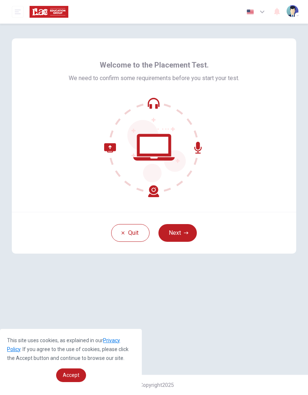
click at [187, 237] on button "Next" at bounding box center [177, 233] width 38 height 18
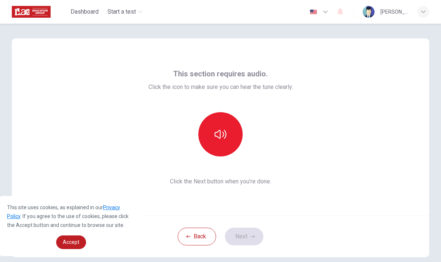
click at [221, 138] on icon "button" at bounding box center [220, 134] width 12 height 12
click at [250, 239] on button "Next" at bounding box center [244, 237] width 38 height 18
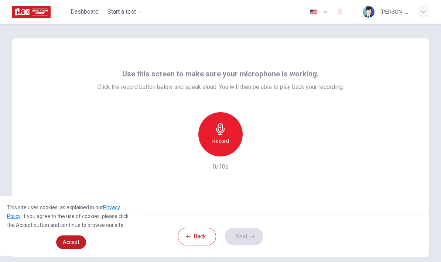
click at [232, 138] on div "Record" at bounding box center [220, 134] width 44 height 44
click at [250, 235] on icon "button" at bounding box center [252, 236] width 4 height 4
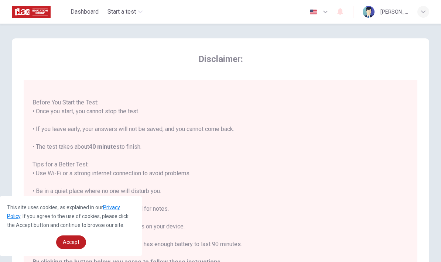
scroll to position [8, 0]
click at [75, 240] on span "Accept" at bounding box center [71, 242] width 17 height 6
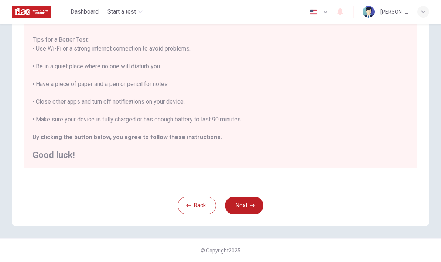
scroll to position [124, 0]
click at [243, 206] on button "Next" at bounding box center [244, 206] width 38 height 18
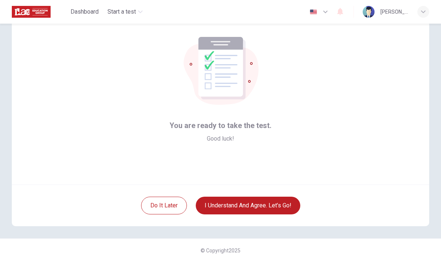
click at [226, 206] on button "I understand and agree. Let’s go!" at bounding box center [248, 206] width 104 height 18
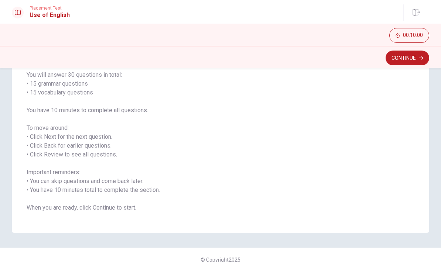
scroll to position [50, 0]
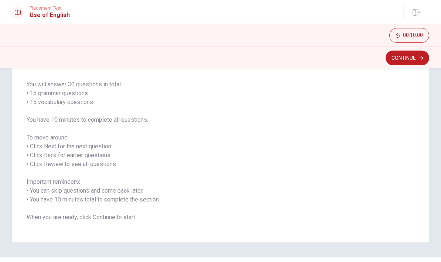
click at [307, 60] on button "Continue" at bounding box center [407, 58] width 44 height 15
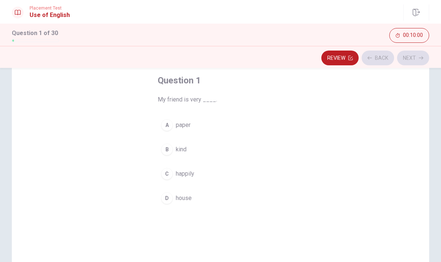
scroll to position [32, 0]
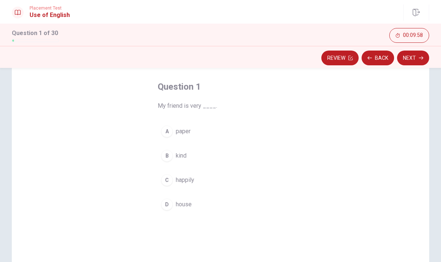
click at [173, 154] on button "B kind" at bounding box center [220, 155] width 125 height 18
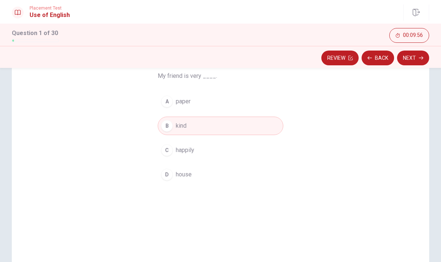
scroll to position [48, 0]
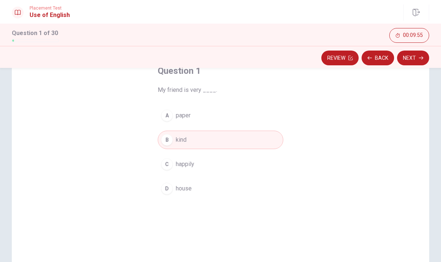
click at [307, 64] on button "Next" at bounding box center [413, 58] width 32 height 15
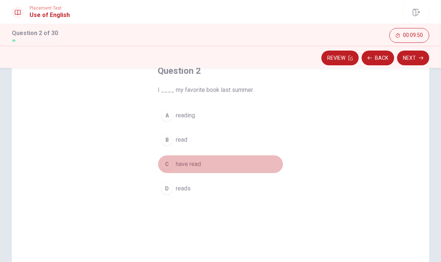
click at [172, 165] on div "C" at bounding box center [167, 164] width 12 height 12
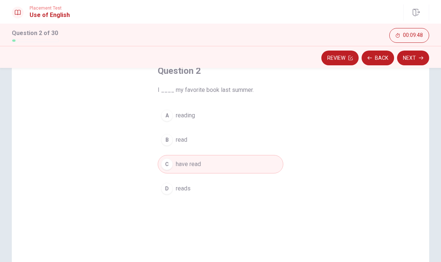
click at [307, 56] on button "Next" at bounding box center [413, 58] width 32 height 15
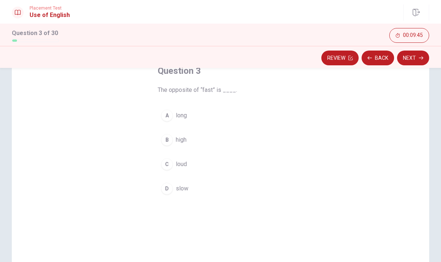
click at [165, 185] on div "D" at bounding box center [167, 189] width 12 height 12
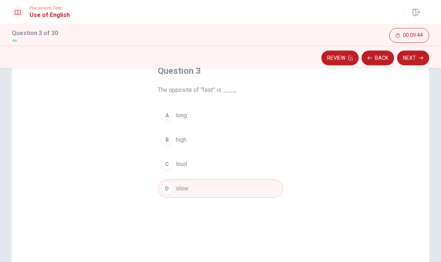
click at [307, 57] on button "Next" at bounding box center [413, 58] width 32 height 15
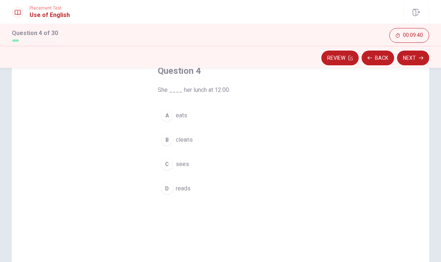
click at [179, 111] on span "eats" at bounding box center [181, 115] width 11 height 9
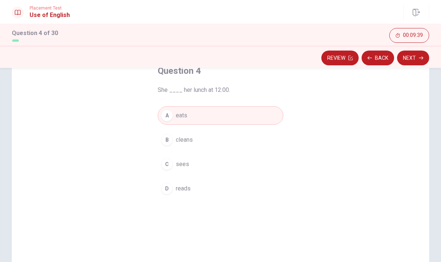
click at [307, 59] on button "Next" at bounding box center [413, 58] width 32 height 15
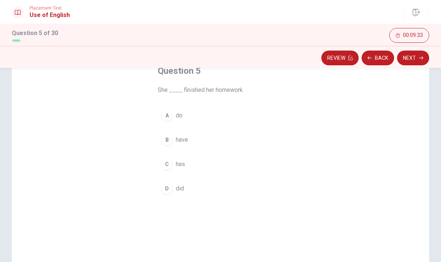
click at [183, 165] on span "has" at bounding box center [180, 164] width 9 height 9
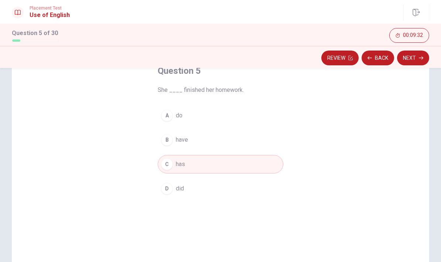
click at [307, 56] on button "Next" at bounding box center [413, 58] width 32 height 15
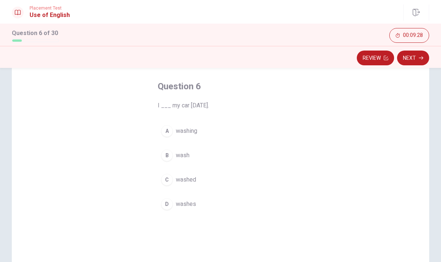
scroll to position [39, 0]
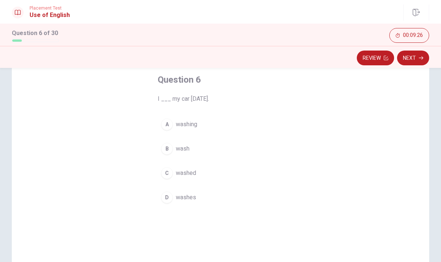
click at [171, 172] on div "C" at bounding box center [167, 173] width 12 height 12
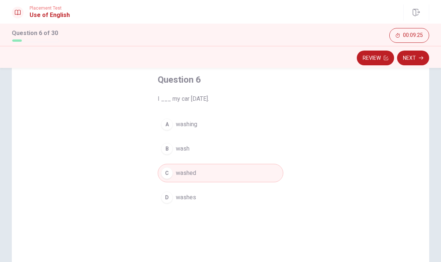
click at [307, 58] on button "Next" at bounding box center [413, 58] width 32 height 15
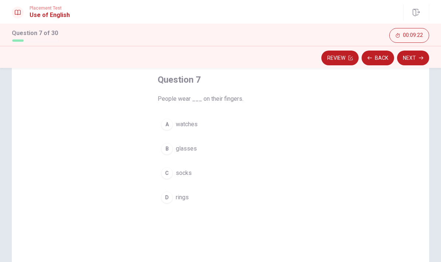
click at [186, 200] on span "rings" at bounding box center [182, 197] width 13 height 9
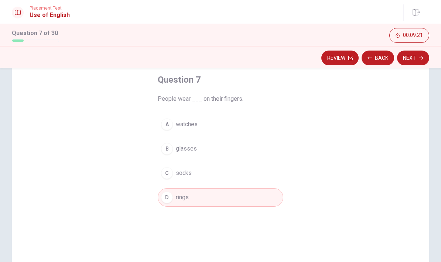
click at [307, 60] on icon "button" at bounding box center [420, 58] width 4 height 4
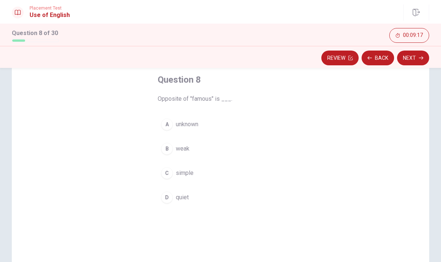
click at [183, 200] on span "quiet" at bounding box center [182, 197] width 13 height 9
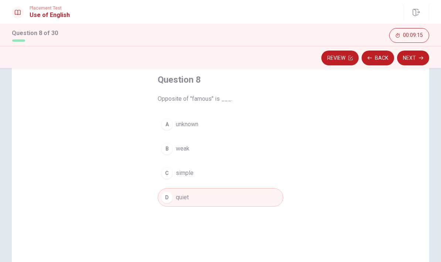
click at [307, 60] on button "Next" at bounding box center [413, 58] width 32 height 15
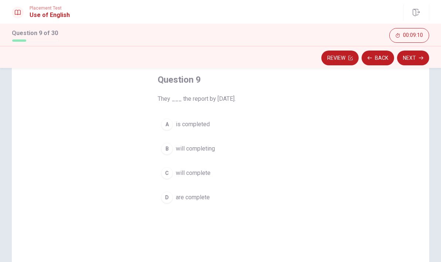
click at [203, 170] on span "will complete" at bounding box center [193, 173] width 35 height 9
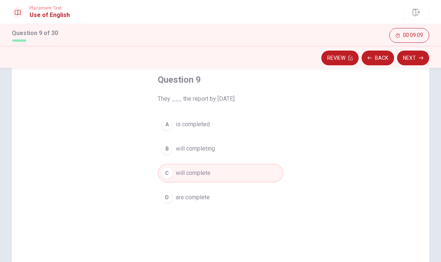
click at [307, 61] on button "Next" at bounding box center [413, 58] width 32 height 15
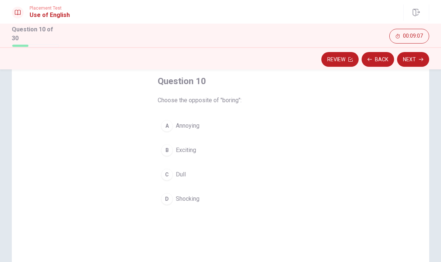
click at [197, 149] on button "B Exciting" at bounding box center [220, 150] width 125 height 18
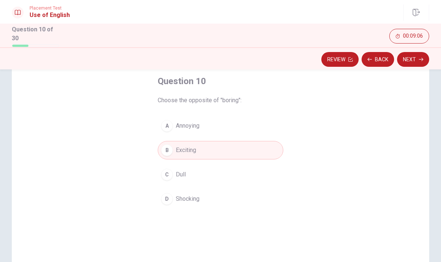
click at [307, 61] on button "Next" at bounding box center [413, 59] width 32 height 15
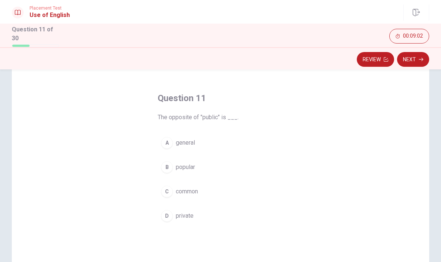
scroll to position [49, 0]
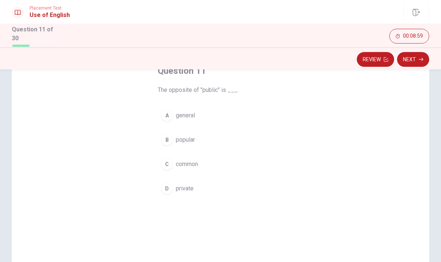
click at [185, 186] on span "private" at bounding box center [185, 188] width 18 height 9
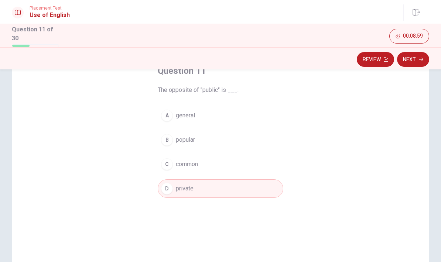
click at [307, 59] on icon "button" at bounding box center [420, 59] width 4 height 4
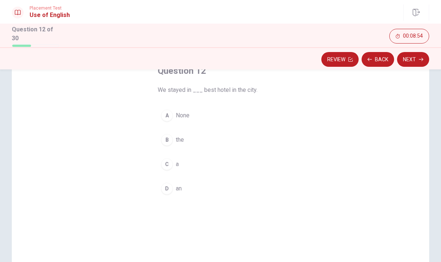
click at [181, 139] on span "the" at bounding box center [180, 139] width 8 height 9
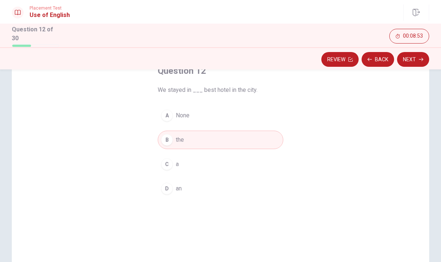
click at [307, 60] on button "Next" at bounding box center [413, 59] width 32 height 15
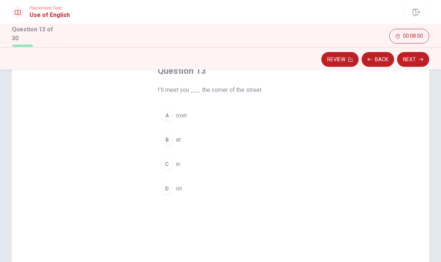
click at [169, 141] on div "B" at bounding box center [167, 140] width 12 height 12
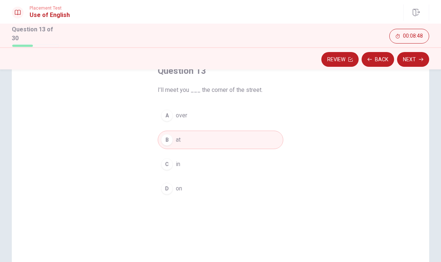
click at [184, 187] on button "D on" at bounding box center [220, 188] width 125 height 18
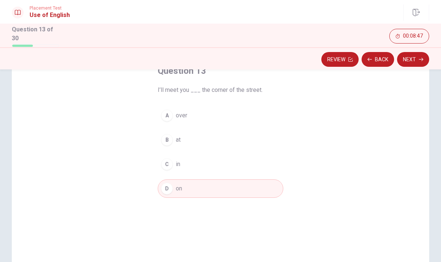
click at [307, 57] on button "Next" at bounding box center [413, 59] width 32 height 15
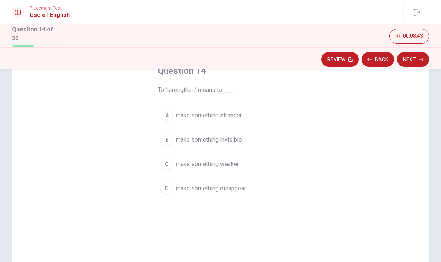
click at [238, 109] on button "A make something stronger" at bounding box center [220, 115] width 125 height 18
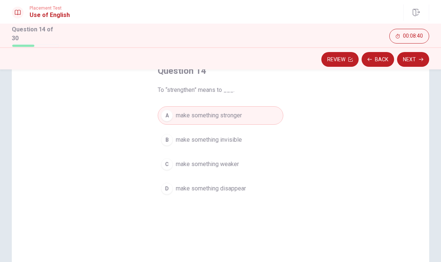
click at [307, 61] on button "Next" at bounding box center [413, 59] width 32 height 15
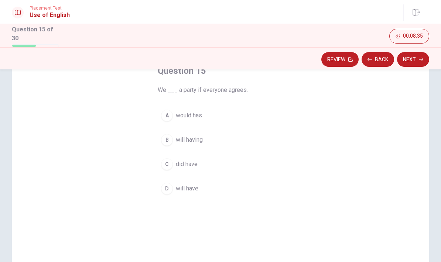
click at [191, 185] on span "will have" at bounding box center [187, 188] width 23 height 9
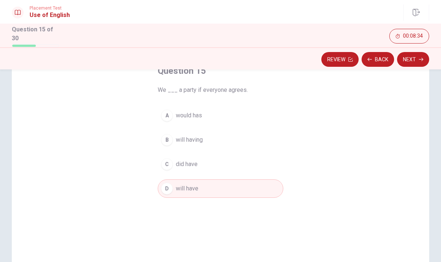
click at [307, 58] on button "Next" at bounding box center [413, 59] width 32 height 15
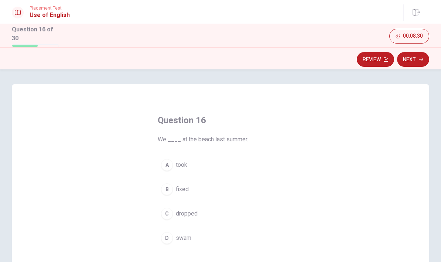
scroll to position [13, 0]
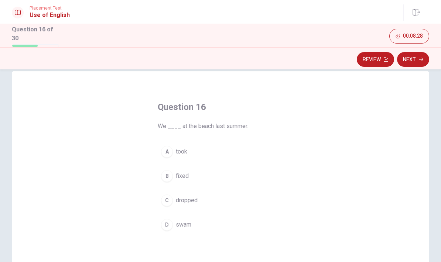
click at [186, 220] on span "swam" at bounding box center [183, 224] width 15 height 9
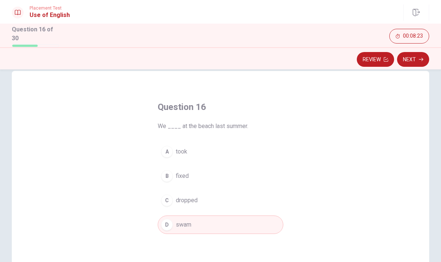
click at [307, 60] on button "Next" at bounding box center [413, 59] width 32 height 15
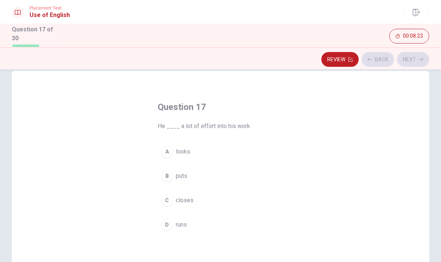
scroll to position [30, 0]
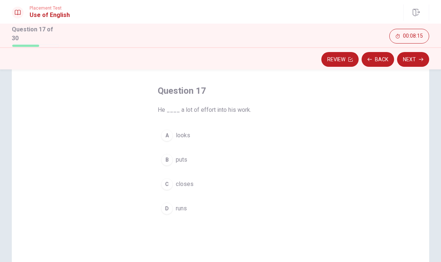
click at [189, 151] on button "B puts" at bounding box center [220, 160] width 125 height 18
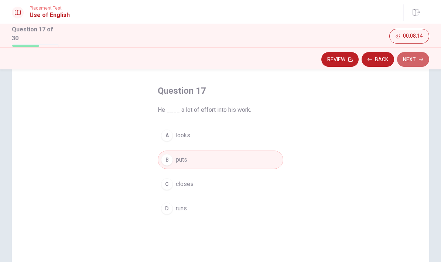
click at [307, 56] on button "Next" at bounding box center [413, 59] width 32 height 15
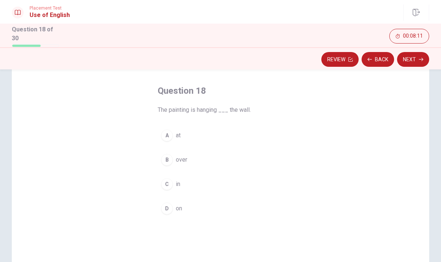
click at [182, 213] on button "D on" at bounding box center [220, 208] width 125 height 18
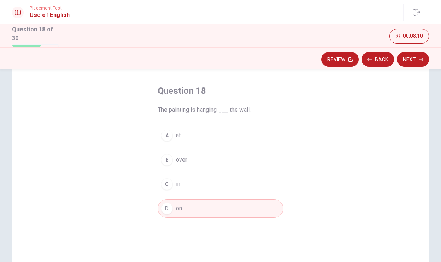
click at [307, 59] on button "Next" at bounding box center [413, 59] width 32 height 15
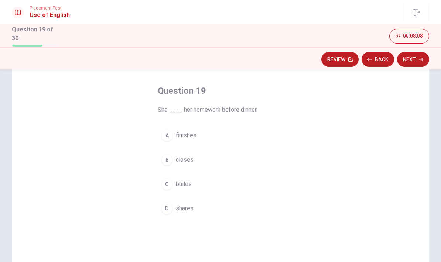
click at [198, 130] on button "A finishes" at bounding box center [220, 135] width 125 height 18
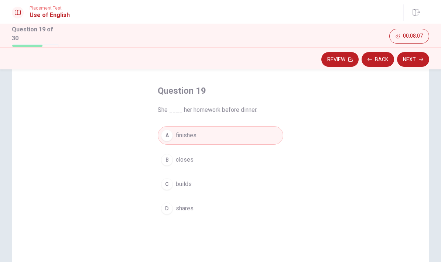
click at [307, 58] on button "Next" at bounding box center [413, 59] width 32 height 15
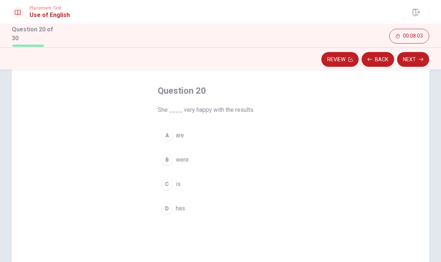
click at [185, 182] on button "C is" at bounding box center [220, 184] width 125 height 18
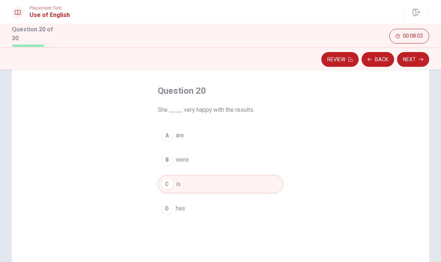
click at [307, 60] on button "Next" at bounding box center [413, 59] width 32 height 15
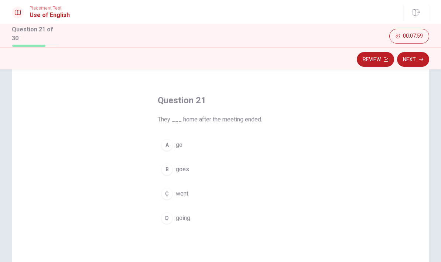
scroll to position [25, 0]
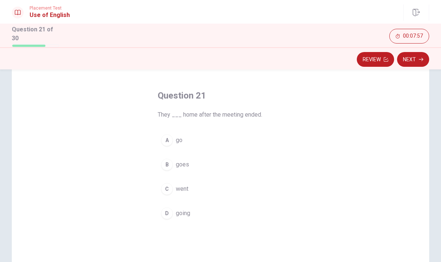
click at [179, 139] on span "go" at bounding box center [179, 140] width 7 height 9
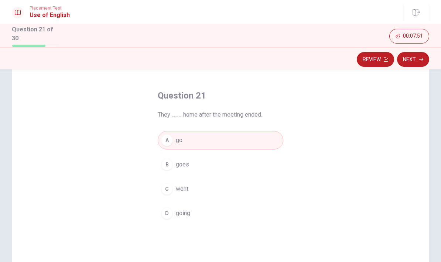
click at [307, 61] on button "Next" at bounding box center [413, 59] width 32 height 15
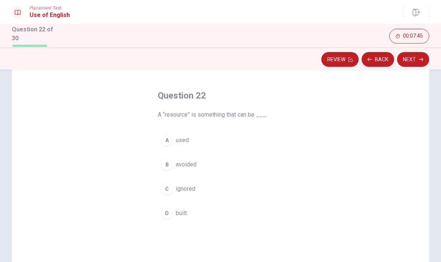
click at [191, 137] on button "A used" at bounding box center [220, 140] width 125 height 18
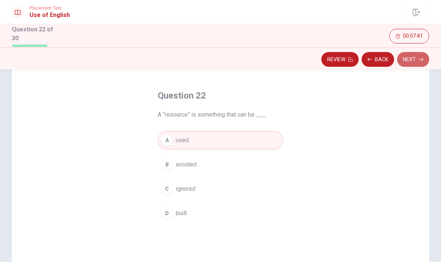
click at [307, 61] on button "Next" at bounding box center [413, 59] width 32 height 15
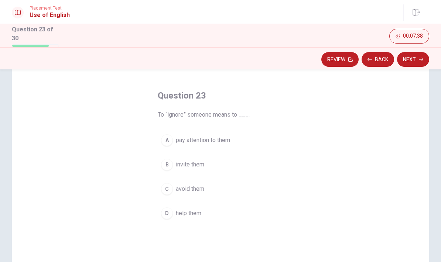
click at [203, 184] on span "avoid them" at bounding box center [190, 188] width 28 height 9
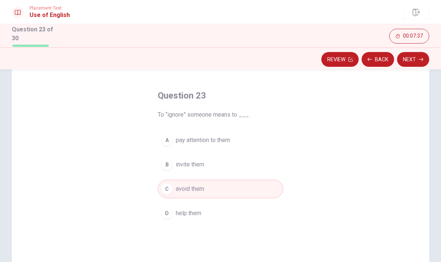
click at [307, 59] on button "Next" at bounding box center [413, 59] width 32 height 15
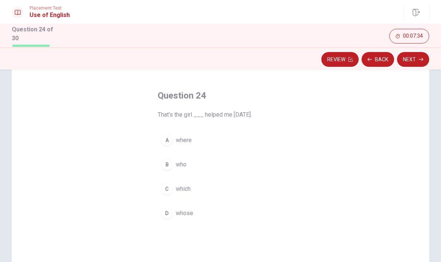
click at [176, 163] on span "who" at bounding box center [181, 164] width 11 height 9
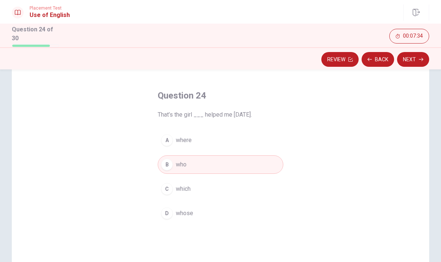
click at [307, 57] on button "Next" at bounding box center [413, 59] width 32 height 15
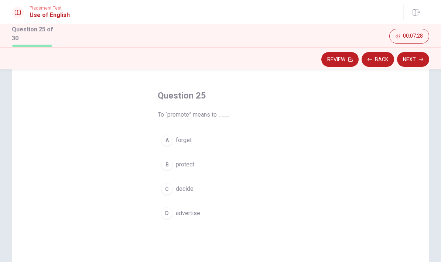
click at [188, 193] on button "C decide" at bounding box center [220, 189] width 125 height 18
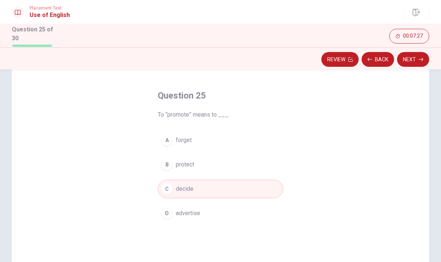
click at [307, 59] on button "Next" at bounding box center [413, 59] width 32 height 15
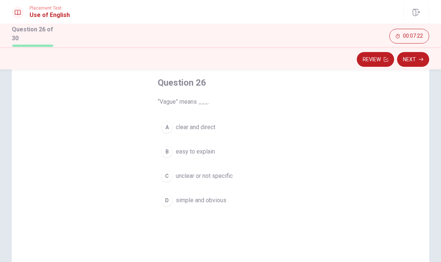
scroll to position [40, 0]
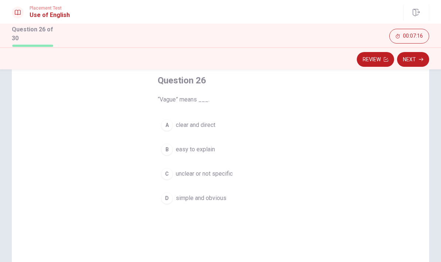
click at [202, 124] on span "clear and direct" at bounding box center [195, 125] width 39 height 9
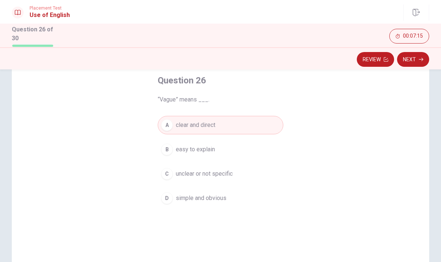
click at [307, 59] on icon "button" at bounding box center [420, 59] width 4 height 4
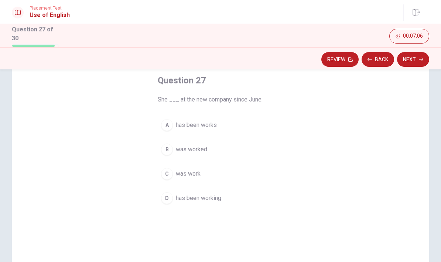
click at [200, 194] on span "has been working" at bounding box center [198, 198] width 45 height 9
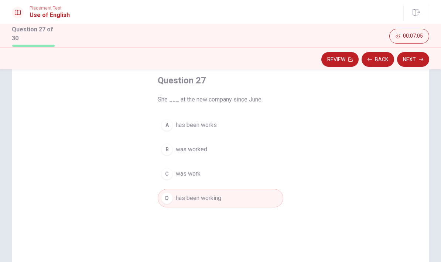
click at [307, 57] on button "Next" at bounding box center [413, 59] width 32 height 15
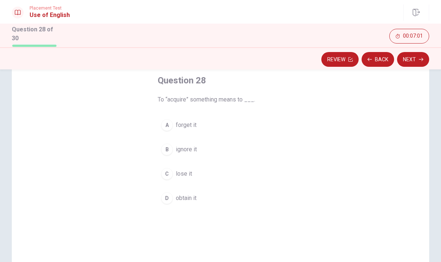
click at [195, 202] on button "D obtain it" at bounding box center [220, 198] width 125 height 18
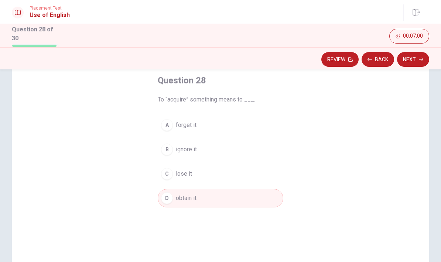
click at [307, 59] on icon "button" at bounding box center [420, 59] width 4 height 4
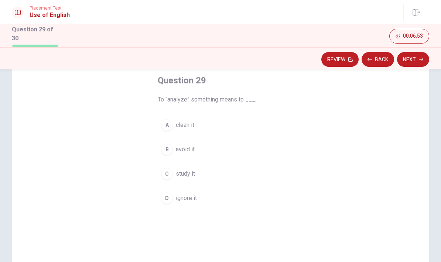
click at [191, 199] on span "ignore it" at bounding box center [186, 198] width 21 height 9
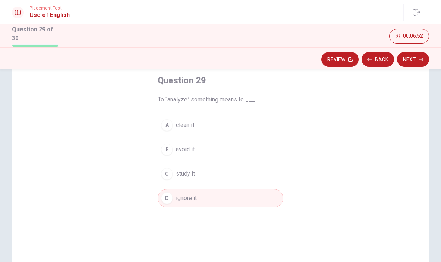
click at [307, 59] on button "Next" at bounding box center [413, 59] width 32 height 15
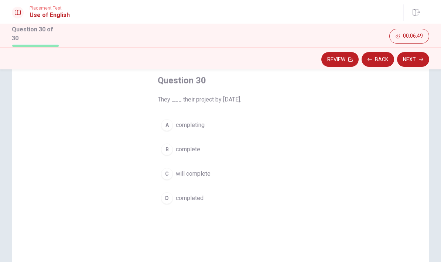
click at [204, 169] on span "will complete" at bounding box center [193, 173] width 35 height 9
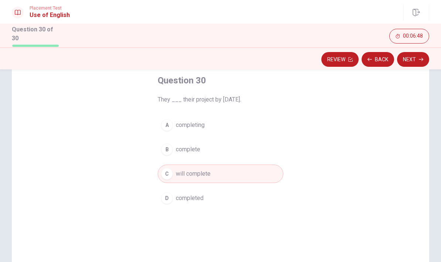
click at [307, 58] on icon "button" at bounding box center [420, 59] width 4 height 4
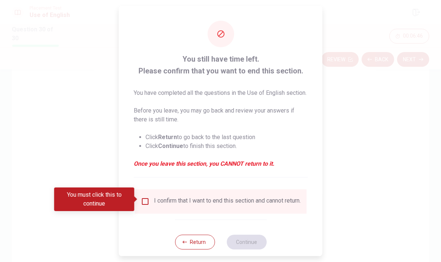
click at [141, 203] on input "You must click this to continue" at bounding box center [145, 201] width 9 height 9
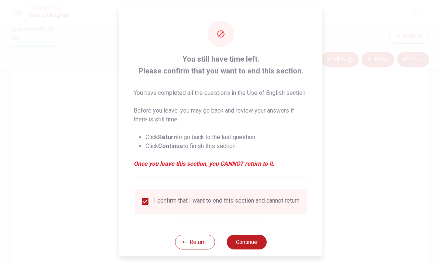
click at [249, 242] on button "Continue" at bounding box center [246, 242] width 40 height 15
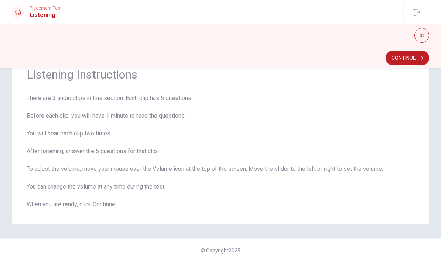
scroll to position [30, 0]
click at [307, 57] on button "Continue" at bounding box center [407, 58] width 44 height 15
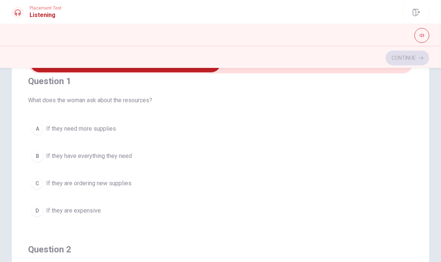
scroll to position [11, 0]
click at [183, 150] on button "B If they have everything they need" at bounding box center [220, 154] width 384 height 18
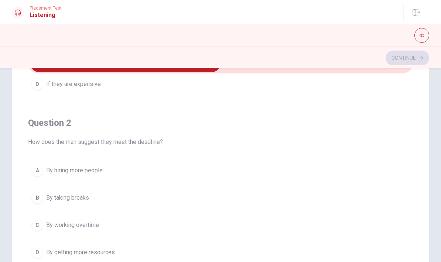
scroll to position [176, 0]
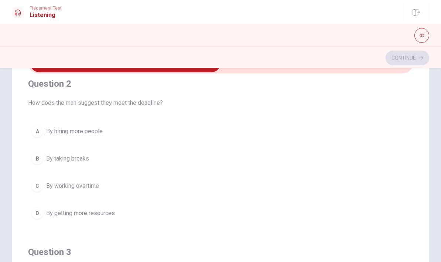
click at [170, 183] on button "C By working overtime" at bounding box center [220, 186] width 384 height 18
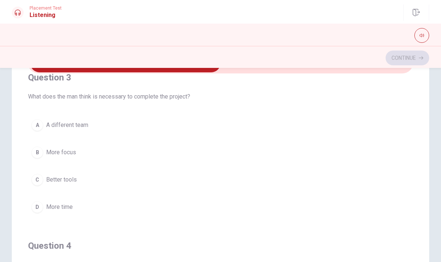
click at [173, 148] on button "B More focus" at bounding box center [220, 152] width 384 height 18
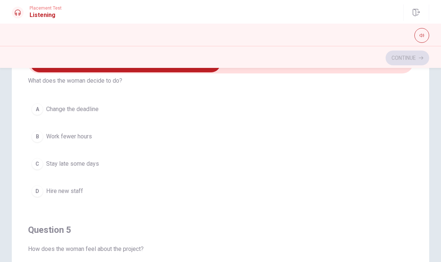
scroll to position [519, 0]
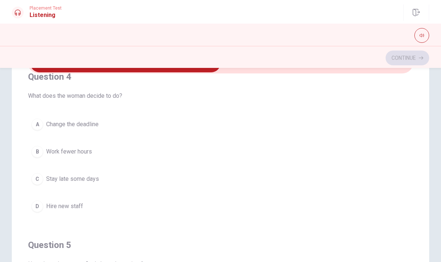
click at [169, 178] on button "C Stay late some days" at bounding box center [220, 179] width 384 height 18
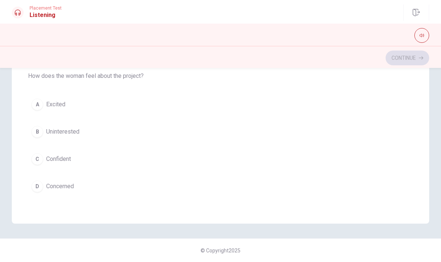
scroll to position [156, 0]
click at [285, 102] on button "A Excited" at bounding box center [220, 104] width 384 height 18
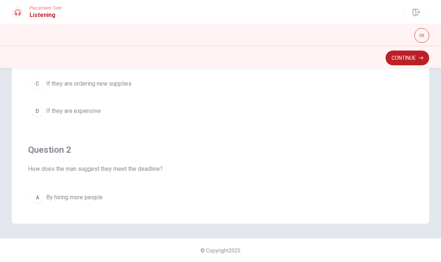
scroll to position [-1, 0]
click at [307, 58] on button "Continue" at bounding box center [407, 58] width 44 height 15
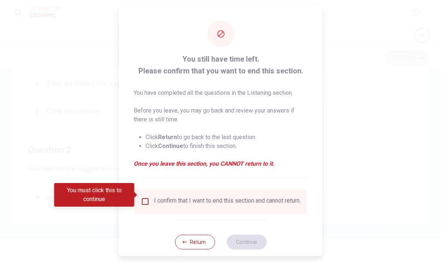
scroll to position [0, 0]
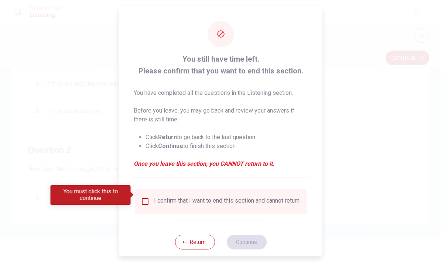
click at [145, 197] on input "You must click this to continue" at bounding box center [145, 201] width 9 height 9
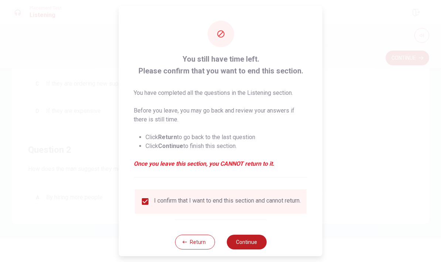
click at [255, 238] on button "Continue" at bounding box center [246, 242] width 40 height 15
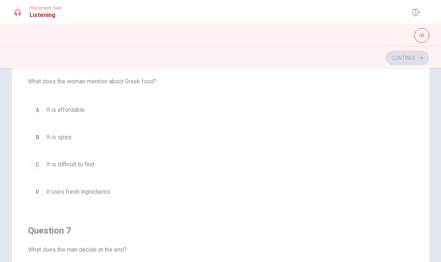
click at [259, 194] on button "D It uses fresh ingredients" at bounding box center [220, 192] width 384 height 18
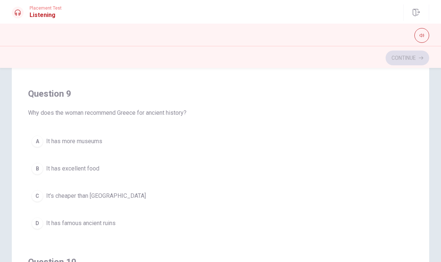
scroll to position [474, 0]
click at [251, 228] on button "D It has famous ancient ruins" at bounding box center [220, 223] width 384 height 18
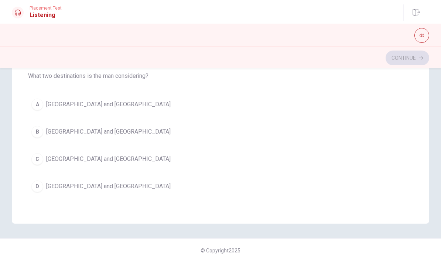
scroll to position [156, 0]
click at [258, 163] on button "C [GEOGRAPHIC_DATA] and [GEOGRAPHIC_DATA]" at bounding box center [220, 159] width 384 height 18
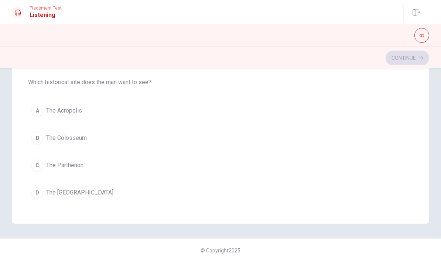
scroll to position [254, 0]
click at [282, 142] on button "B The Colosseum" at bounding box center [220, 139] width 384 height 18
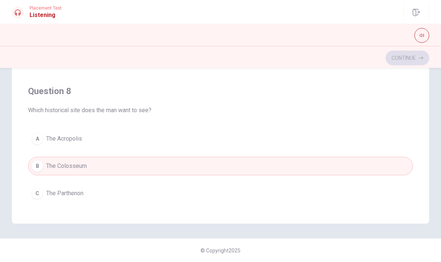
scroll to position [227, 0]
click at [273, 154] on div "A The Acropolis B The Colosseum C The Parthenon D The [GEOGRAPHIC_DATA]" at bounding box center [220, 180] width 384 height 100
click at [281, 145] on button "A The Acropolis" at bounding box center [220, 139] width 384 height 18
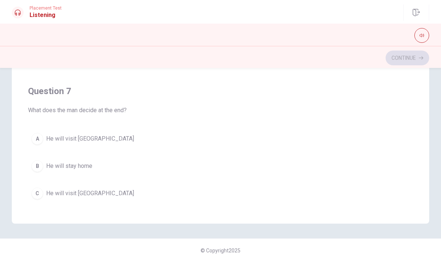
scroll to position [74, 0]
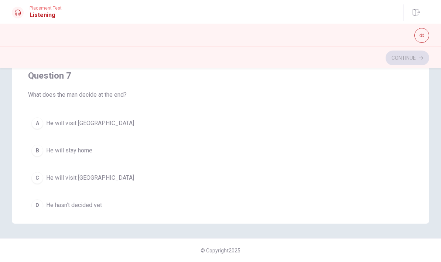
click at [254, 213] on div "Question 6 What does the woman mention about Greek food? A It is affordable B I…" at bounding box center [220, 75] width 417 height 297
click at [227, 214] on div "Question 6 What does the woman mention about Greek food? A It is affordable B I…" at bounding box center [220, 75] width 417 height 297
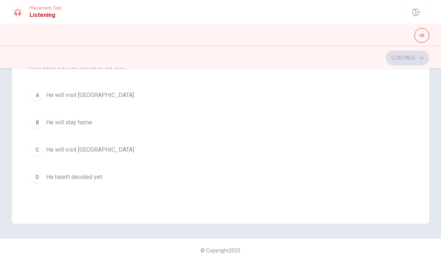
scroll to position [103, 0]
click at [246, 193] on div "Question 7 What does the man decide at the end? A He will visit [GEOGRAPHIC_DAT…" at bounding box center [220, 113] width 384 height 168
click at [111, 179] on button "D He hasn’t decided yet" at bounding box center [220, 176] width 384 height 18
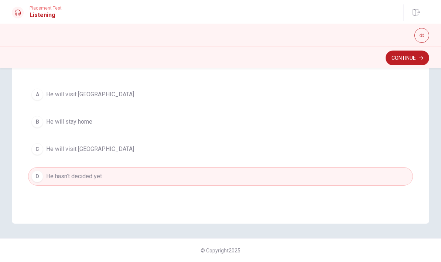
click at [307, 51] on div "Continue" at bounding box center [220, 58] width 441 height 14
click at [307, 57] on button "Continue" at bounding box center [407, 58] width 44 height 15
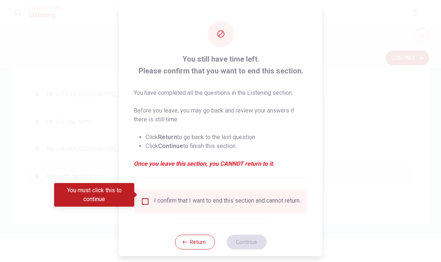
click at [141, 197] on input "You must click this to continue" at bounding box center [145, 201] width 9 height 9
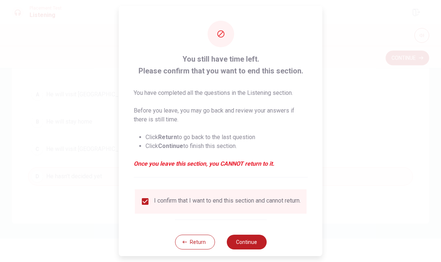
click at [246, 237] on button "Continue" at bounding box center [246, 242] width 40 height 15
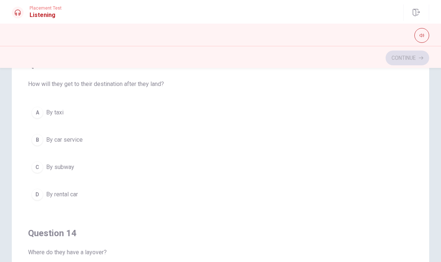
scroll to position [334, 0]
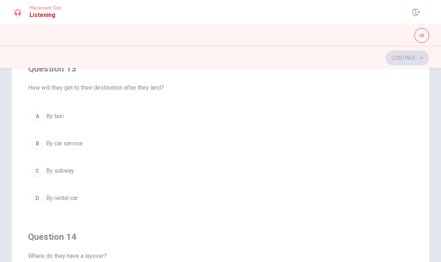
click at [307, 152] on button "B By car service" at bounding box center [220, 143] width 384 height 18
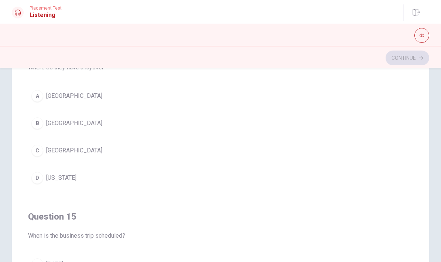
scroll to position [506, 0]
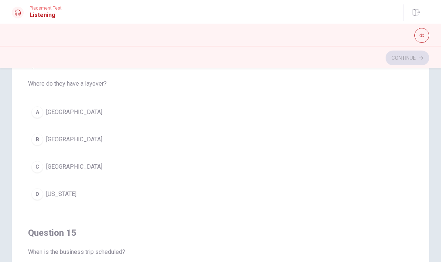
click at [307, 142] on button "B [GEOGRAPHIC_DATA]" at bounding box center [220, 139] width 384 height 18
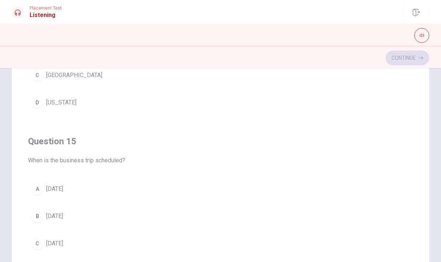
scroll to position [598, 0]
click at [307, 218] on button "B [DATE]" at bounding box center [220, 216] width 384 height 18
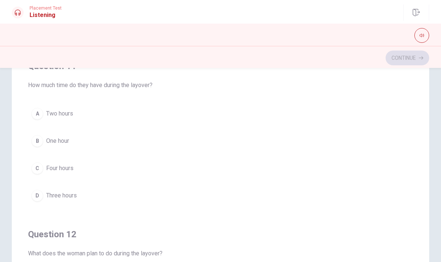
scroll to position [0, 0]
click at [307, 113] on button "A Two hours" at bounding box center [220, 113] width 384 height 18
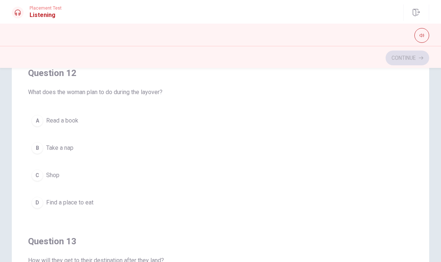
scroll to position [168, 0]
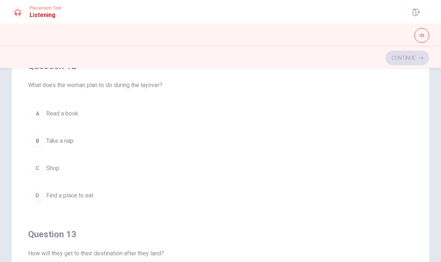
click at [307, 195] on button "D Find a place to eat" at bounding box center [220, 195] width 384 height 18
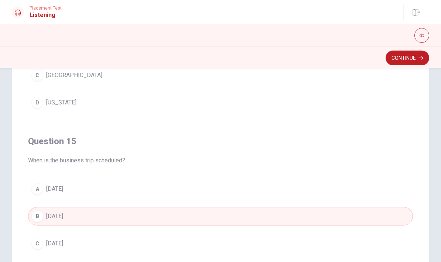
scroll to position [598, 0]
click at [307, 56] on button "Continue" at bounding box center [407, 58] width 44 height 15
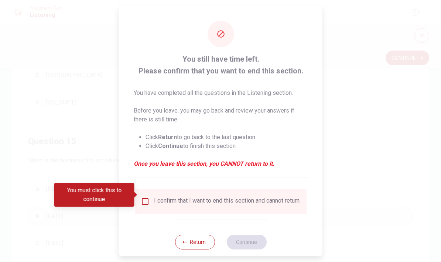
click at [284, 200] on div "I confirm that I want to end this section and cannot return." at bounding box center [227, 201] width 146 height 9
click at [145, 197] on input "You must click this to continue" at bounding box center [145, 201] width 9 height 9
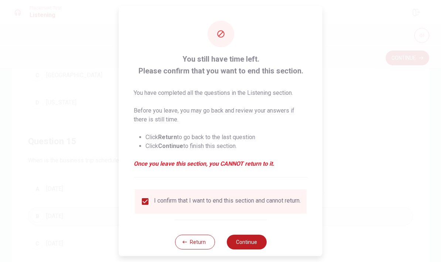
click at [250, 243] on button "Continue" at bounding box center [246, 242] width 40 height 15
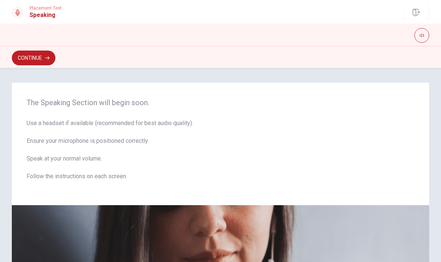
scroll to position [0, 0]
click at [43, 51] on button "Continue" at bounding box center [34, 58] width 44 height 15
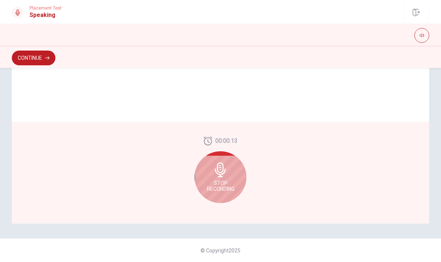
scroll to position [181, 0]
click at [229, 175] on div "Stop Recording" at bounding box center [220, 177] width 52 height 52
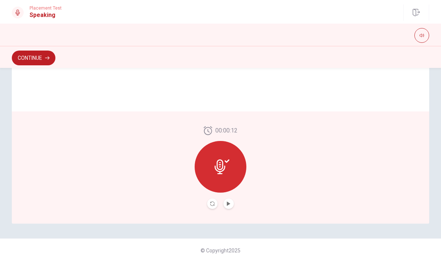
click at [232, 175] on div at bounding box center [220, 167] width 52 height 52
click at [232, 206] on button "Play Audio" at bounding box center [228, 204] width 10 height 10
click at [35, 54] on button "Continue" at bounding box center [34, 58] width 44 height 15
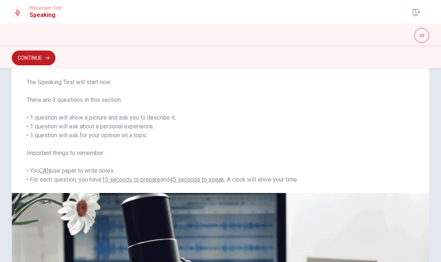
scroll to position [36, 0]
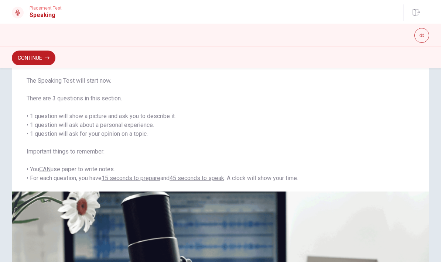
click at [34, 54] on button "Continue" at bounding box center [34, 58] width 44 height 15
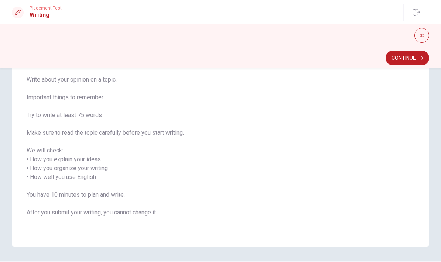
scroll to position [55, 0]
click at [307, 59] on button "Continue" at bounding box center [407, 58] width 44 height 15
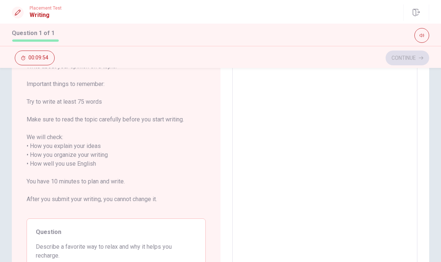
scroll to position [51, 0]
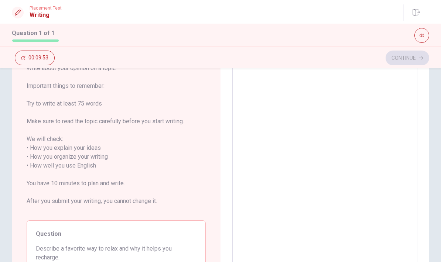
click at [302, 138] on textarea at bounding box center [324, 165] width 175 height 205
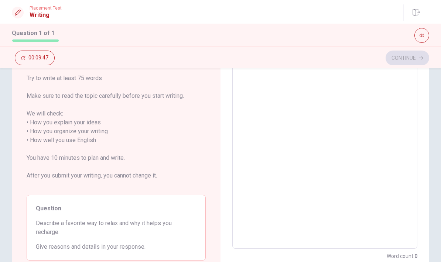
scroll to position [72, 0]
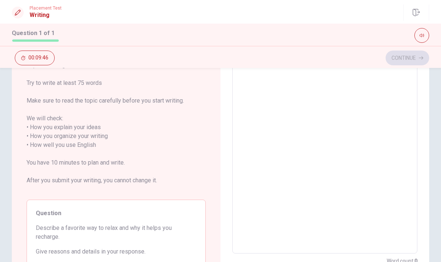
click at [298, 140] on textarea at bounding box center [324, 145] width 175 height 205
type textarea "F"
type textarea "x"
type textarea "Fo"
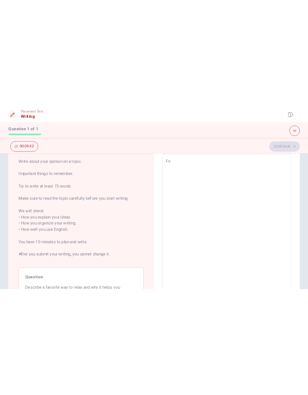
scroll to position [39, 0]
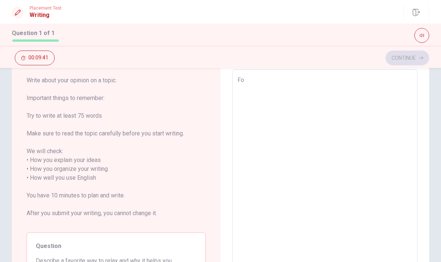
type textarea "x"
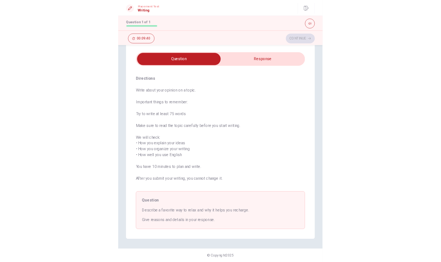
scroll to position [19, 0]
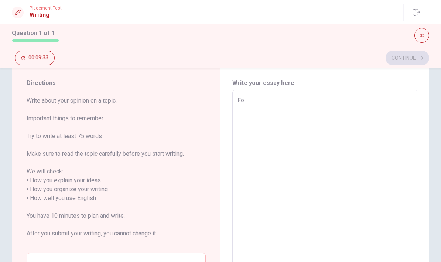
click at [283, 110] on textarea "Fo" at bounding box center [324, 198] width 175 height 205
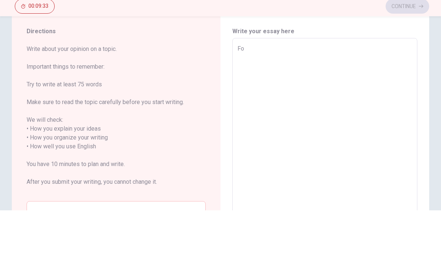
type textarea "x"
type textarea "For"
type textarea "x"
type textarea "For"
type textarea "x"
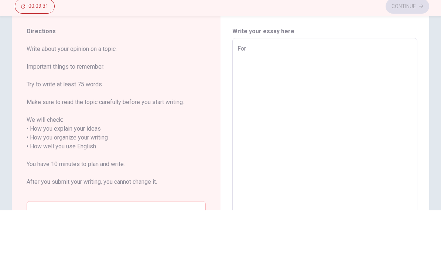
type textarea "For"
type textarea "x"
type textarea "Fo"
type textarea "x"
type textarea "F"
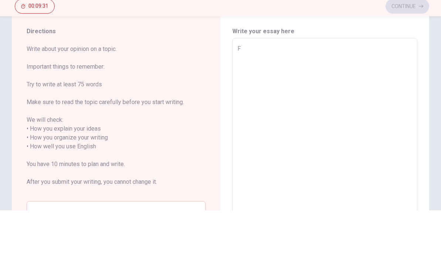
type textarea "x"
type textarea "I"
type textarea "x"
type textarea "I"
type textarea "x"
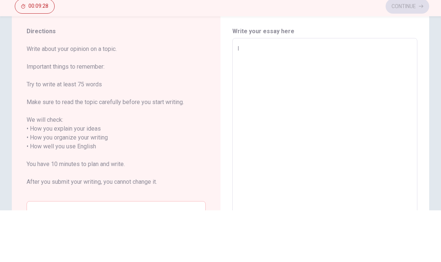
type textarea "I a"
type textarea "x"
type textarea "I am"
type textarea "x"
type textarea "I am"
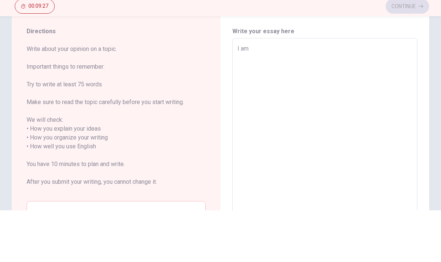
type textarea "x"
type textarea "I am t"
type textarea "x"
type textarea "I am th"
type textarea "x"
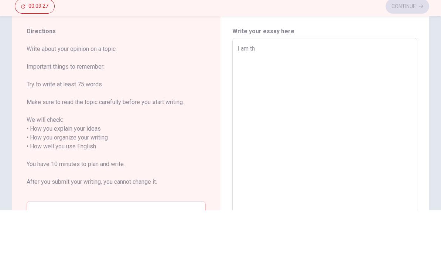
type textarea "I am the"
type textarea "x"
type textarea "I am the"
type textarea "x"
type textarea "I am the p"
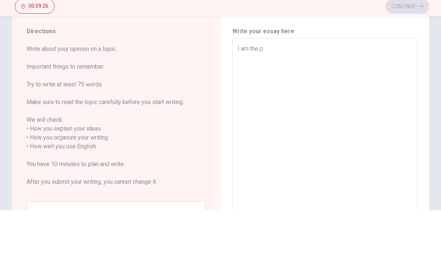
type textarea "x"
type textarea "I am the pe"
type textarea "x"
type textarea "I am the pẻ"
type textarea "x"
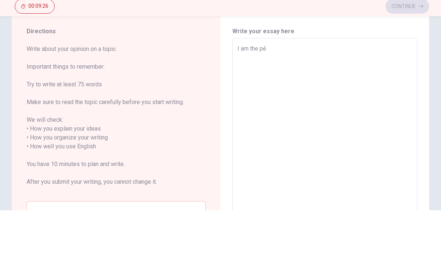
type textarea "I am the pé"
type textarea "x"
type textarea "I am the péo"
type textarea "x"
type textarea "I am the pé"
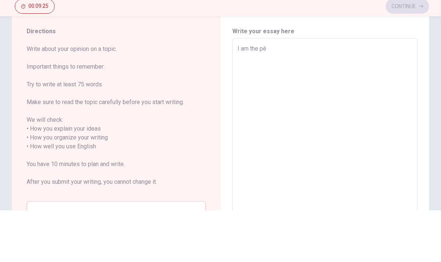
type textarea "x"
type textarea "I am the pẻ"
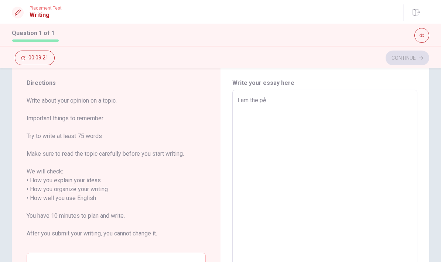
click at [307, 109] on textarea "I am the pẻ" at bounding box center [324, 198] width 175 height 205
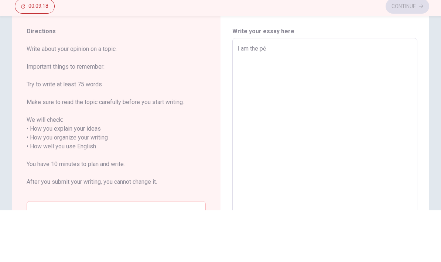
type textarea "x"
type textarea "I am the p"
type textarea "x"
type textarea "I am the pe"
type textarea "x"
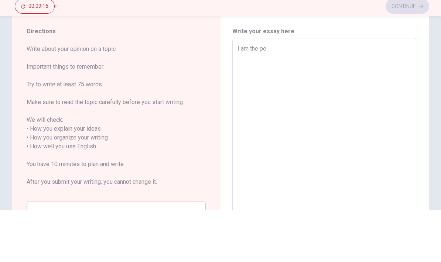
type textarea "I am the per"
type textarea "x"
type textarea "I am the pers"
type textarea "x"
type textarea "I am the perso"
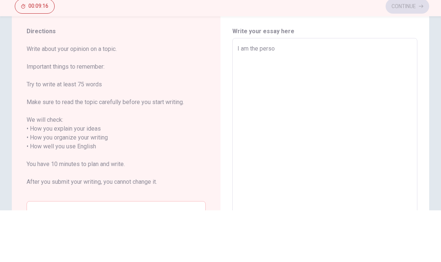
type textarea "x"
type textarea "I am the person"
type textarea "x"
type textarea "I am the person"
type textarea "x"
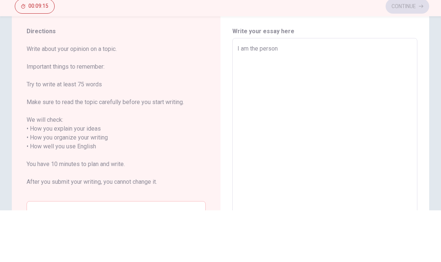
type textarea "I am the person w"
type textarea "x"
type textarea "I am the person wh"
type textarea "x"
type textarea "I am the person who"
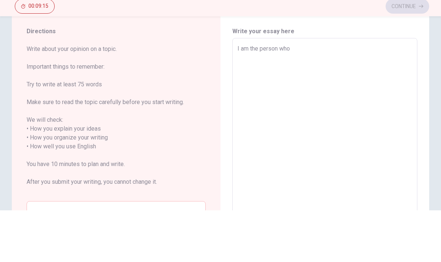
type textarea "x"
type textarea "I am the person who"
type textarea "x"
type textarea "I am the person who i"
type textarea "x"
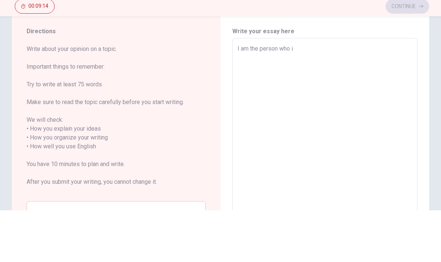
type textarea "I am the person who is"
type textarea "x"
type textarea "I am the person who is"
type textarea "x"
type textarea "I am the person who is w"
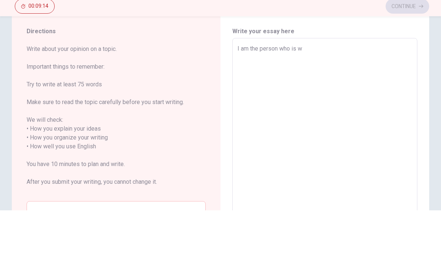
type textarea "x"
type textarea "I am the person who is wo"
type textarea "x"
type textarea "I am the person who is wor"
type textarea "x"
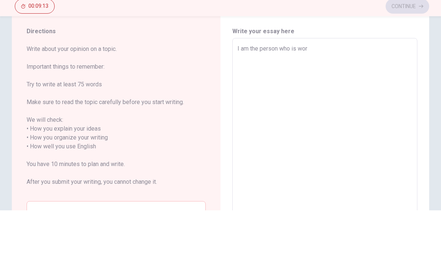
type textarea "I am the person who is work"
type textarea "x"
type textarea "I am the person who is worki"
type textarea "x"
type textarea "I am the person who is workin"
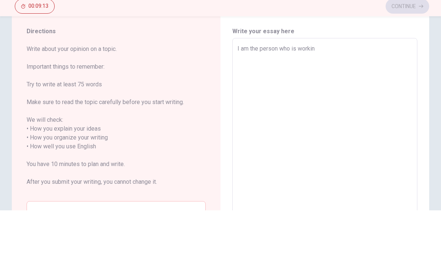
type textarea "x"
type textarea "I am the person who is working"
type textarea "x"
type textarea "I am the person who is working"
type textarea "x"
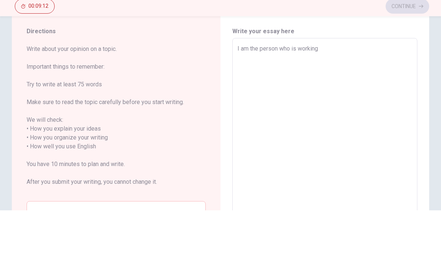
type textarea "I am the person who is working a"
type textarea "x"
type textarea "I am the person who is working an"
type textarea "x"
type textarea "I am the person who is working and"
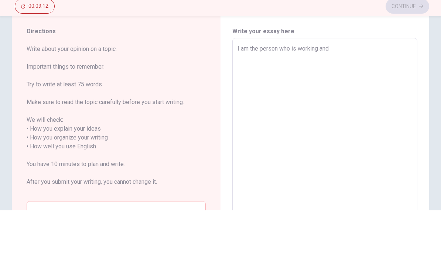
type textarea "x"
type textarea "I am the person who is working and"
type textarea "x"
type textarea "I am the person who is working and w"
type textarea "x"
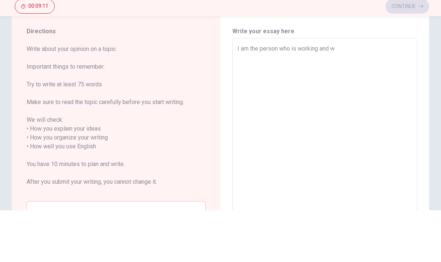
type textarea "I am the person who is working and"
type textarea "x"
type textarea "I am the person who is working and s"
type textarea "x"
type textarea "I am the person who is working and st"
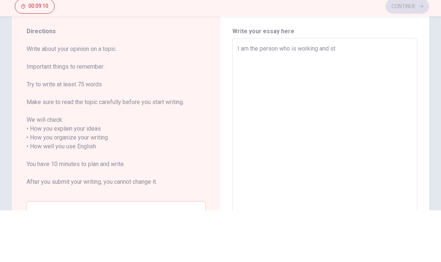
type textarea "x"
type textarea "I am the person who is working and stu"
type textarea "x"
type textarea "I am the person who is working and stud"
type textarea "x"
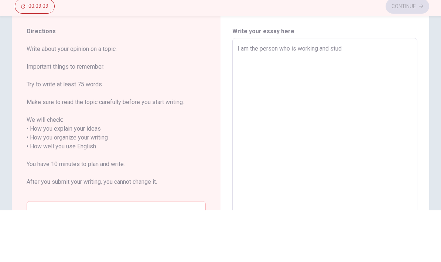
type textarea "I am the person who is working and study"
type textarea "x"
type textarea "I am the person who is working and studyi"
type textarea "x"
type textarea "I am the person who is working and studyin"
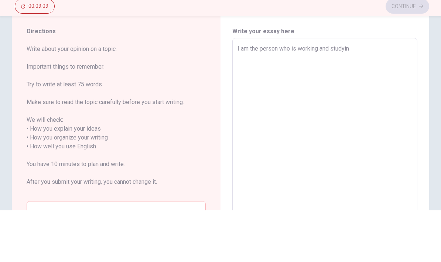
type textarea "x"
type textarea "I am the person who is working and studying"
type textarea "x"
type textarea "I am the person who is working and studying"
type textarea "x"
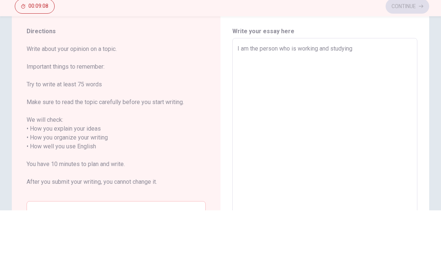
type textarea "I am the person who is working and studying"
type textarea "x"
type textarea "I am the person who is working and studyin"
type textarea "x"
type textarea "I am the person who is working and studyi"
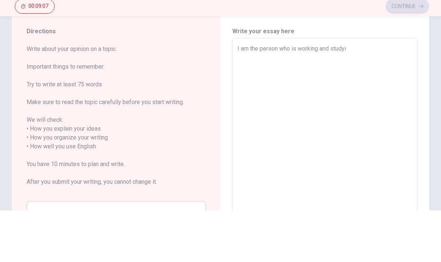
type textarea "x"
type textarea "I am the person who is working and study"
type textarea "x"
type textarea "I am the person who is working and stud"
type textarea "x"
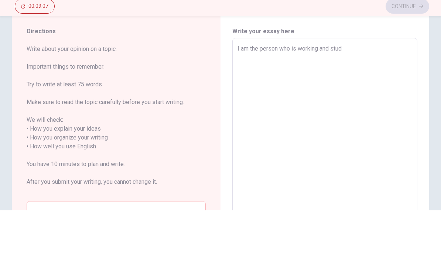
type textarea "I am the person who is working and stu"
type textarea "x"
type textarea "I am the person who is working and st"
type textarea "x"
type textarea "I am the person who is working and s"
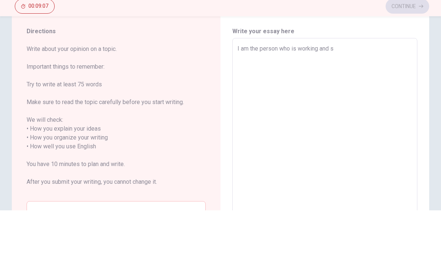
type textarea "x"
type textarea "I am the person who is working and"
type textarea "x"
type textarea "I am the person who is working and"
type textarea "x"
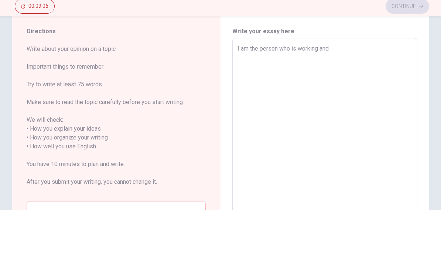
type textarea "I am the person who is working an"
type textarea "x"
type textarea "I am the person who is working a"
type textarea "x"
type textarea "I am the person who is working"
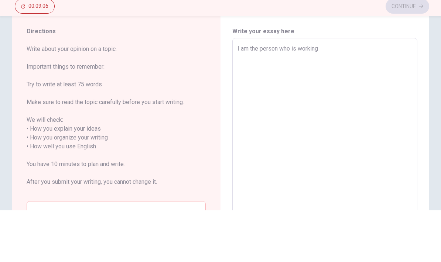
type textarea "x"
type textarea "I am the person who is working"
type textarea "x"
type textarea "I am the person who is workin"
type textarea "x"
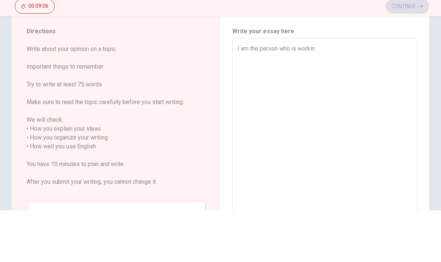
type textarea "I am the person who is worki"
type textarea "x"
type textarea "I am the person who is work"
type textarea "x"
type textarea "I am the person who is wor"
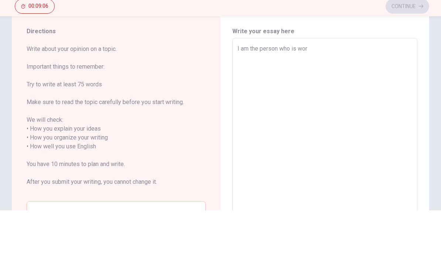
type textarea "x"
type textarea "I am the person who is wo"
type textarea "x"
type textarea "I am the person who is w"
type textarea "x"
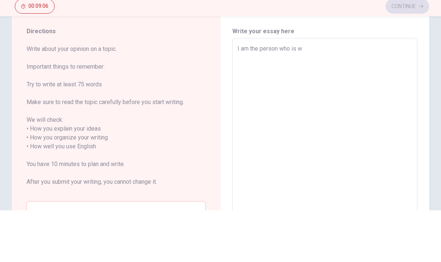
type textarea "I am the person who is"
type textarea "x"
type textarea "I am the person who"
type textarea "x"
type textarea "I am the person"
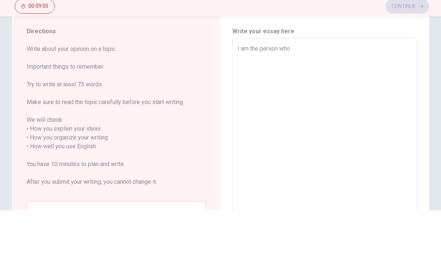
type textarea "x"
type textarea "I am the"
type textarea "x"
type textarea "I am"
type textarea "x"
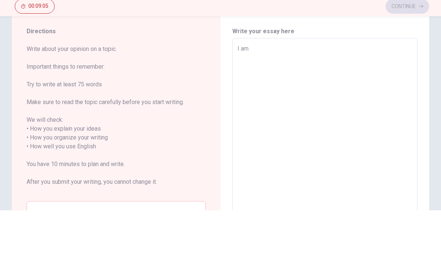
type textarea "x"
type textarea "R"
type textarea "x"
type textarea "Ri"
type textarea "x"
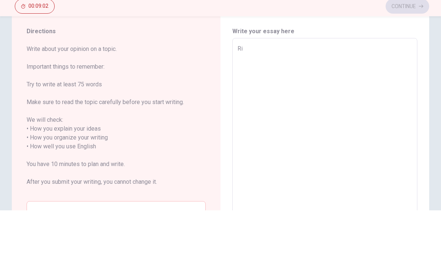
type textarea "Rig"
type textarea "x"
type textarea "Ri"
type textarea "x"
type textarea "R"
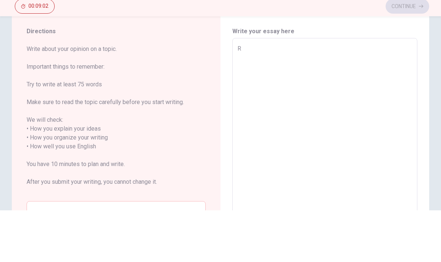
type textarea "x"
type textarea "N"
type textarea "x"
type textarea "No"
type textarea "x"
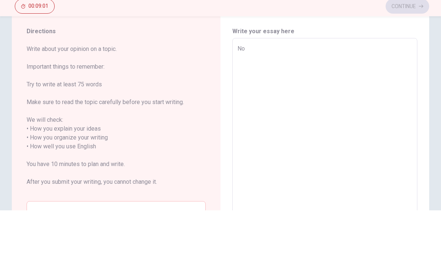
type textarea "Now"
type textarea "x"
type textarea "Now"
type textarea "x"
type textarea "Now"
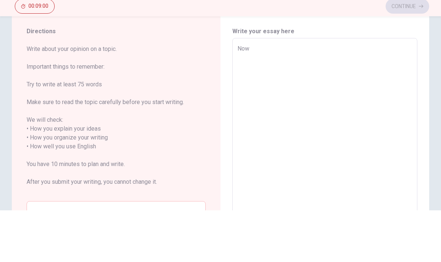
type textarea "x"
type textarea "Nowa"
type textarea "x"
type textarea "Nowad"
type textarea "x"
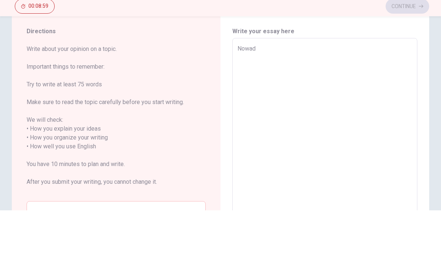
type textarea "Nowada"
type textarea "x"
type textarea "Nowaday"
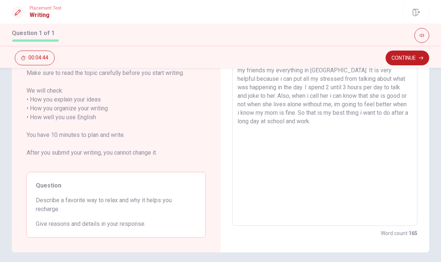
scroll to position [86, 0]
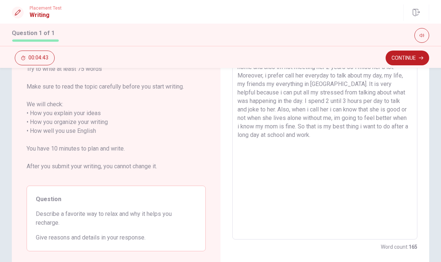
click at [307, 129] on textarea "Nowadays, i have to studying and working at the same time. I usually go school …" at bounding box center [324, 131] width 175 height 205
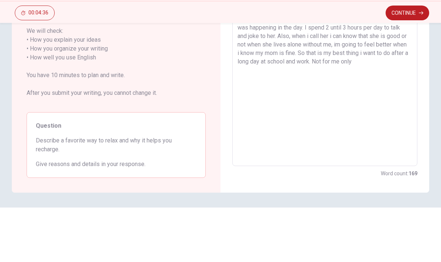
scroll to position [116, 0]
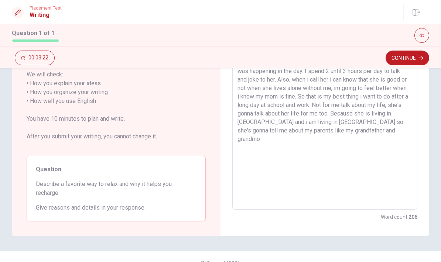
click at [201, 153] on div "Write about your opinion on a topic. Important things to remember: Try to write…" at bounding box center [116, 110] width 179 height 222
click at [298, 145] on textarea "Nowadays, i have to studying and working at the same time. I usually go school …" at bounding box center [324, 101] width 175 height 205
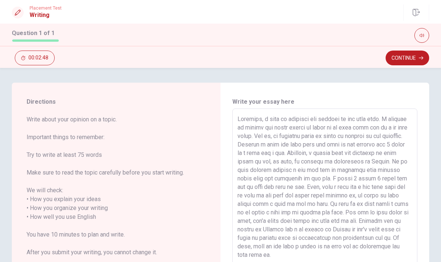
scroll to position [0, 0]
click at [307, 64] on button "Continue" at bounding box center [407, 58] width 44 height 15
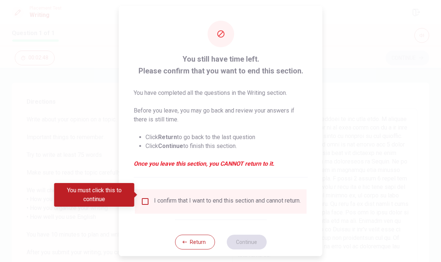
click at [148, 197] on input "You must click this to continue" at bounding box center [145, 201] width 9 height 9
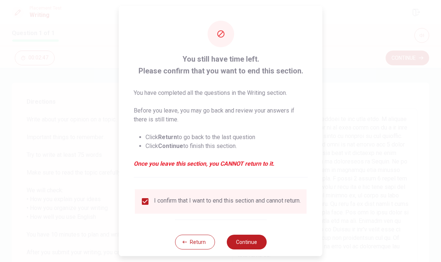
click at [249, 242] on button "Continue" at bounding box center [246, 242] width 40 height 15
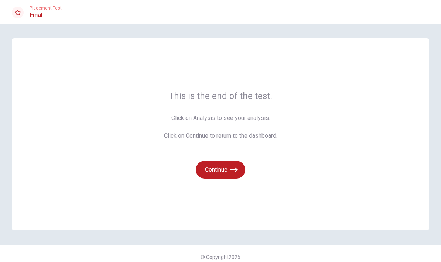
click at [230, 169] on icon "button" at bounding box center [233, 169] width 7 height 7
